Goal: Task Accomplishment & Management: Use online tool/utility

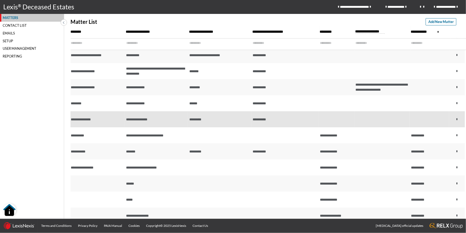
scroll to position [36, 0]
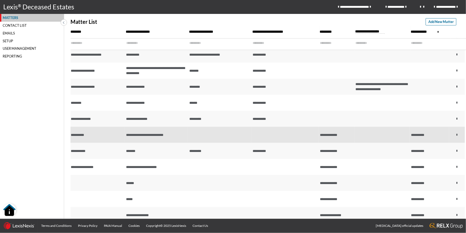
click at [138, 133] on span "**********" at bounding box center [144, 134] width 37 height 3
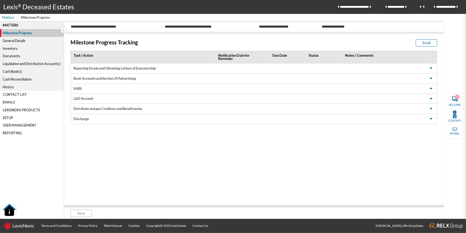
click at [14, 80] on div "Cash Reconciliation" at bounding box center [32, 79] width 64 height 8
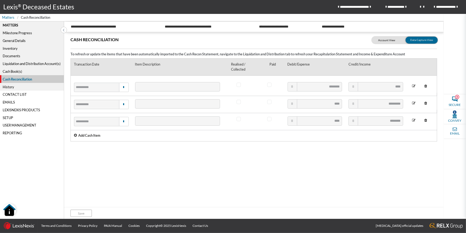
click at [78, 135] on p "Add Cash Item" at bounding box center [89, 135] width 22 height 5
click at [77, 139] on input "text" at bounding box center [91, 138] width 35 height 9
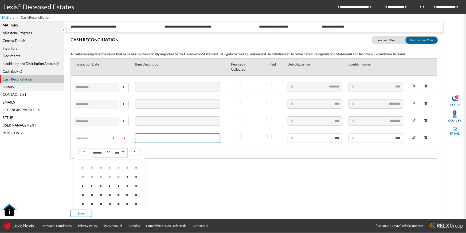
click at [163, 139] on input "text" at bounding box center [177, 137] width 85 height 9
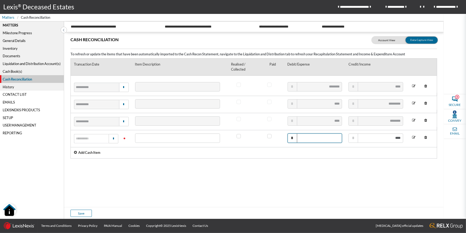
click at [327, 138] on input "text" at bounding box center [315, 137] width 55 height 9
type input "****"
click at [14, 56] on div "Documents" at bounding box center [32, 56] width 64 height 8
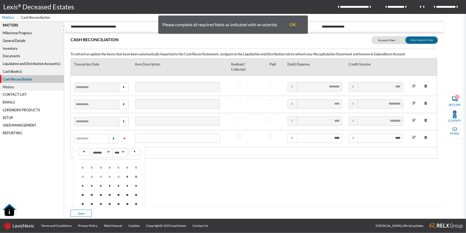
click at [426, 138] on icon at bounding box center [426, 137] width 8 height 9
click at [9, 49] on div "Inventory" at bounding box center [32, 48] width 64 height 8
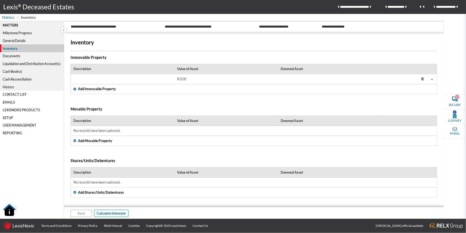
click at [9, 56] on div "Documents" at bounding box center [32, 56] width 64 height 8
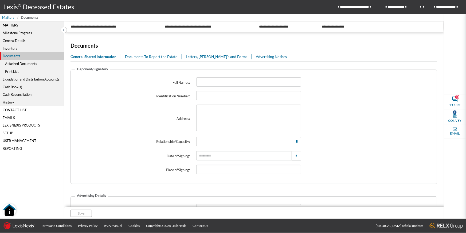
click at [15, 63] on div "Attached Documents" at bounding box center [32, 64] width 64 height 8
